Goal: Task Accomplishment & Management: Manage account settings

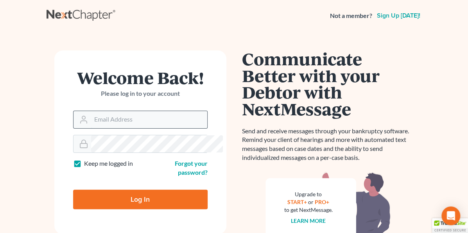
click at [91, 119] on input "Email Address" at bounding box center [149, 119] width 116 height 17
type input "[EMAIL_ADDRESS][DOMAIN_NAME]"
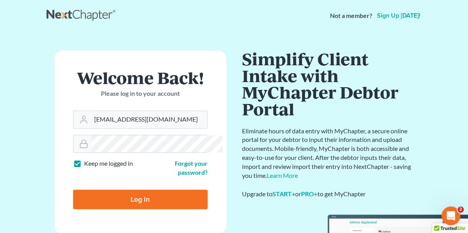
click at [123, 190] on input "Log In" at bounding box center [140, 200] width 134 height 20
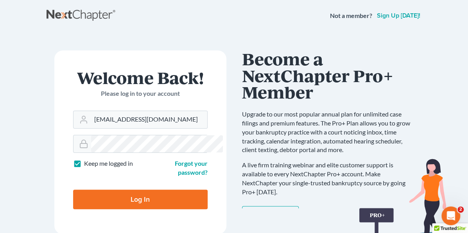
type input "Thinking..."
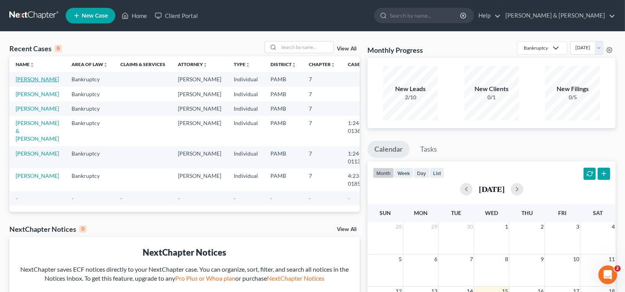
click at [29, 82] on link "[PERSON_NAME]" at bounding box center [37, 79] width 43 height 7
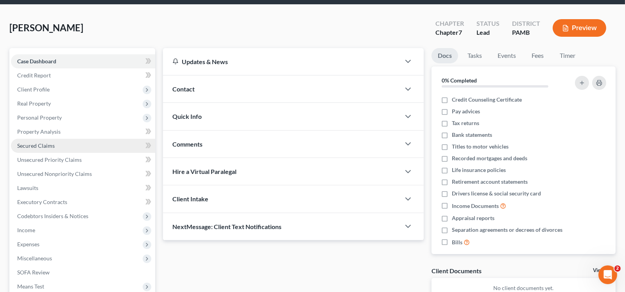
scroll to position [78, 0]
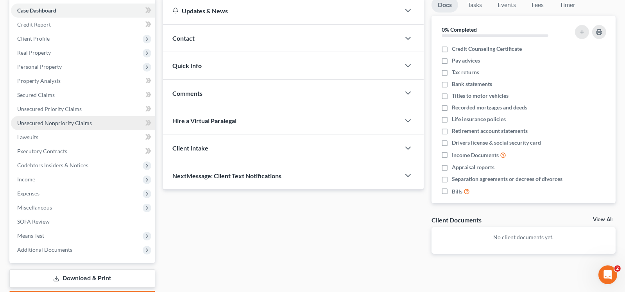
click at [88, 122] on span "Unsecured Nonpriority Claims" at bounding box center [54, 123] width 75 height 7
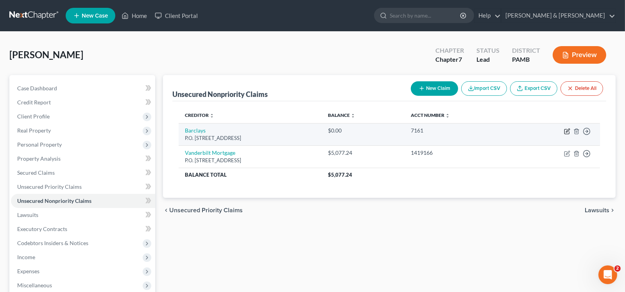
click at [473, 129] on icon "button" at bounding box center [567, 131] width 6 height 6
select select "39"
select select "0"
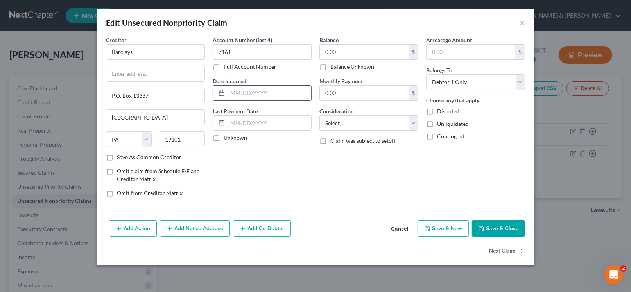
click at [267, 89] on input "text" at bounding box center [269, 93] width 84 height 15
click at [298, 94] on input "text" at bounding box center [269, 93] width 84 height 15
click at [253, 182] on div "Account Number (last 4) 7161 Full Account Number Date Incurred Last Payment Dat…" at bounding box center [262, 119] width 107 height 167
click at [298, 90] on input "text" at bounding box center [269, 93] width 84 height 15
click at [297, 123] on input "text" at bounding box center [269, 123] width 84 height 15
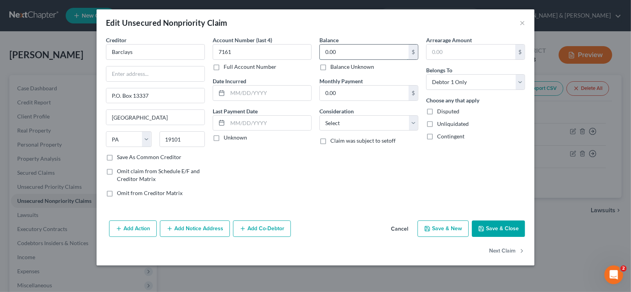
click at [342, 52] on input "0.00" at bounding box center [364, 52] width 89 height 15
click at [293, 89] on input "text" at bounding box center [269, 93] width 84 height 15
click at [257, 93] on input "text" at bounding box center [269, 93] width 84 height 15
click at [232, 92] on input "text" at bounding box center [269, 93] width 84 height 15
click at [473, 222] on button "Save & Close" at bounding box center [498, 228] width 53 height 16
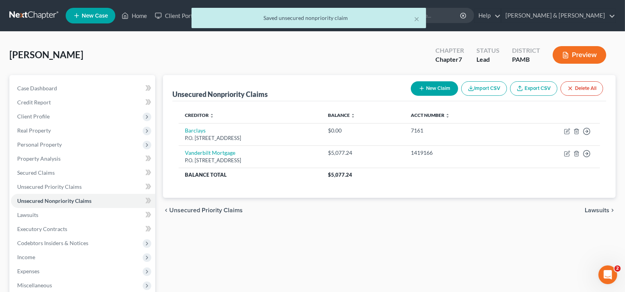
click at [473, 16] on div "× Saved unsecured nonpriority claim" at bounding box center [308, 20] width 625 height 24
click at [473, 15] on div "× Saved unsecured nonpriority claim" at bounding box center [308, 20] width 625 height 24
click at [473, 14] on div "× Saved unsecured nonpriority claim" at bounding box center [308, 20] width 625 height 24
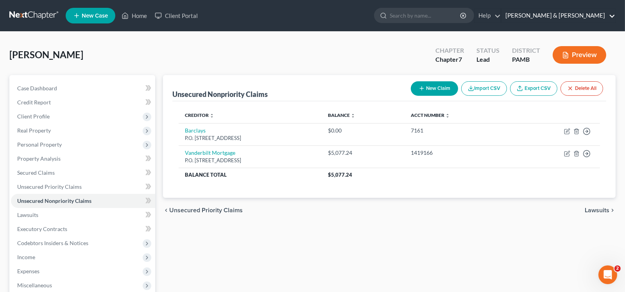
click at [473, 14] on link "[PERSON_NAME] & [PERSON_NAME]" at bounding box center [558, 16] width 114 height 14
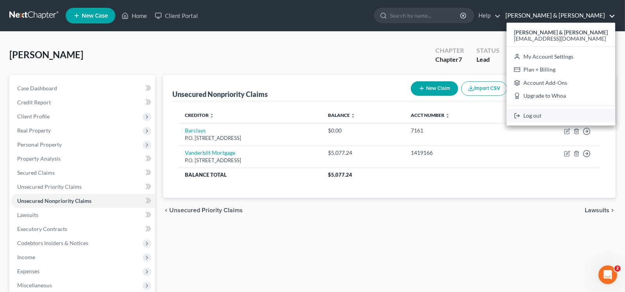
click at [473, 116] on link "Log out" at bounding box center [560, 115] width 109 height 13
